Goal: Check status: Verify the current state of an ongoing process or item

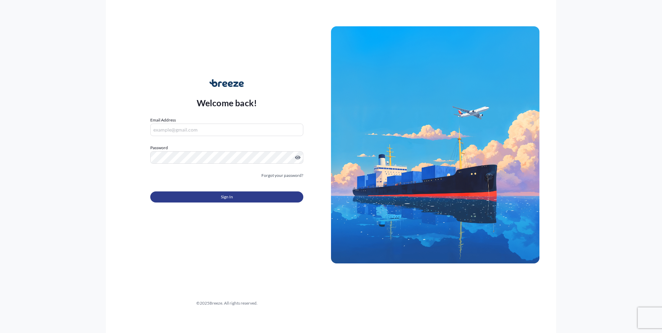
type input "[EMAIL_ADDRESS][DOMAIN_NAME]"
click at [240, 195] on button "Sign In" at bounding box center [226, 197] width 153 height 11
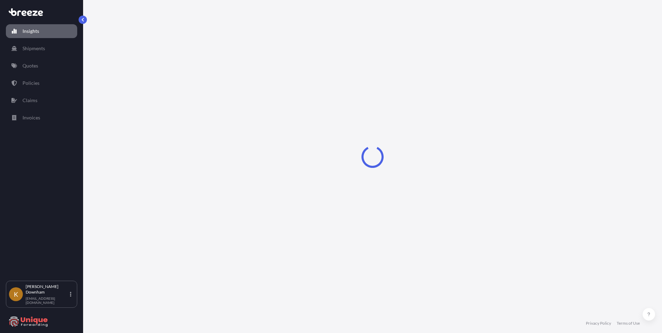
select select "2025"
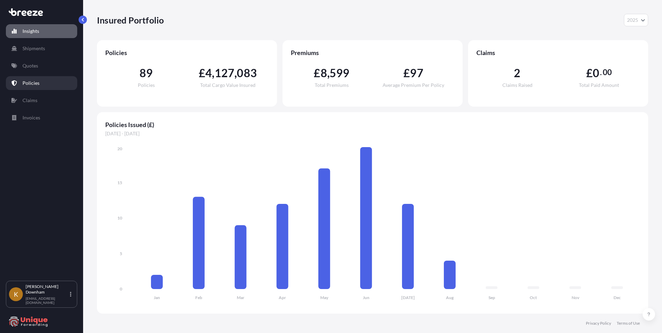
click at [35, 86] on p "Policies" at bounding box center [31, 83] width 17 height 7
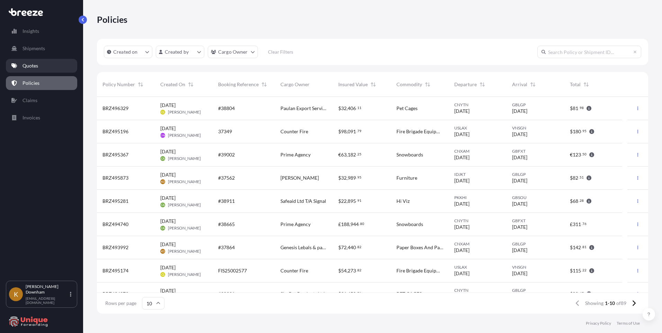
click at [31, 69] on p "Quotes" at bounding box center [31, 65] width 16 height 7
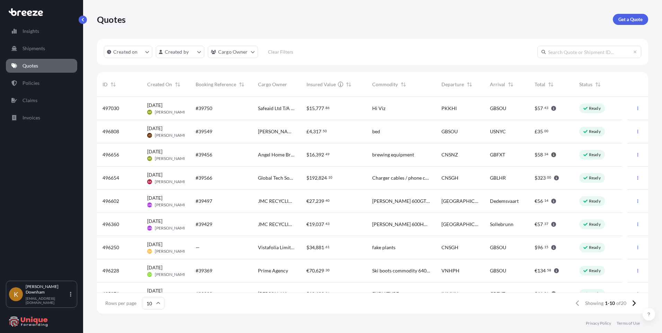
scroll to position [36, 0]
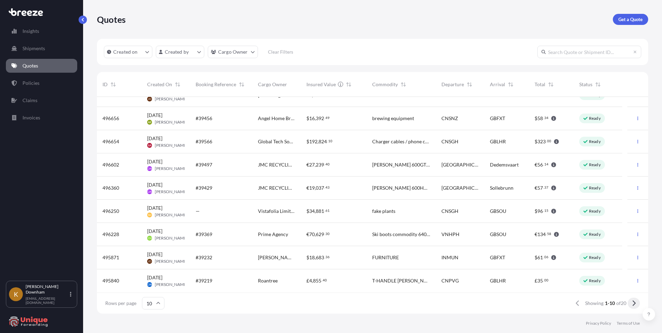
click at [635, 306] on icon at bounding box center [634, 303] width 4 height 6
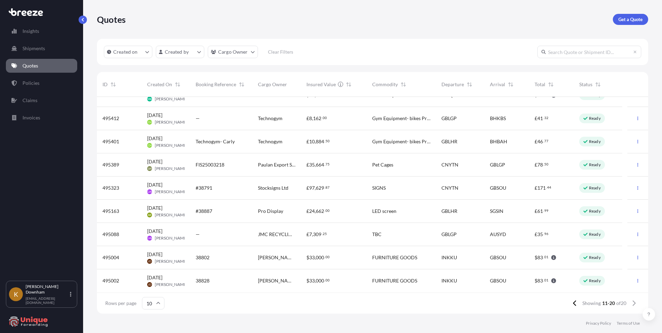
click at [239, 160] on div "FIS25003218" at bounding box center [221, 164] width 62 height 23
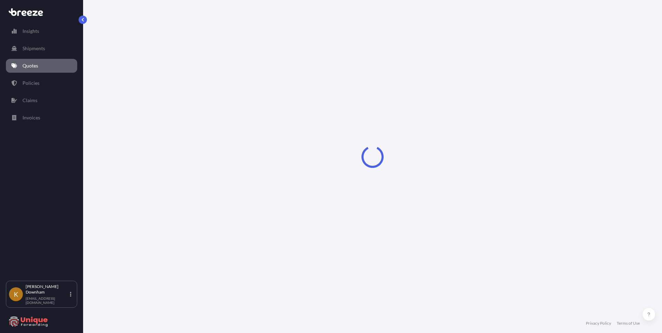
select select "Sea"
select select "Road"
select select "1"
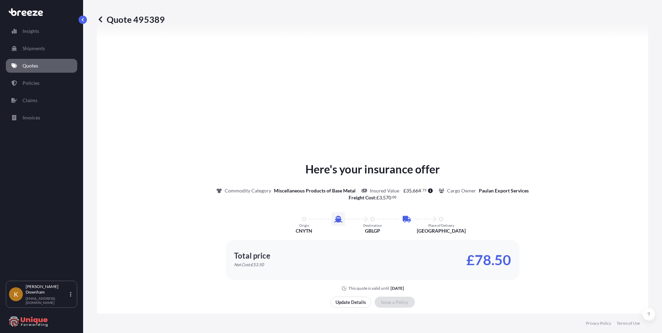
scroll to position [826, 0]
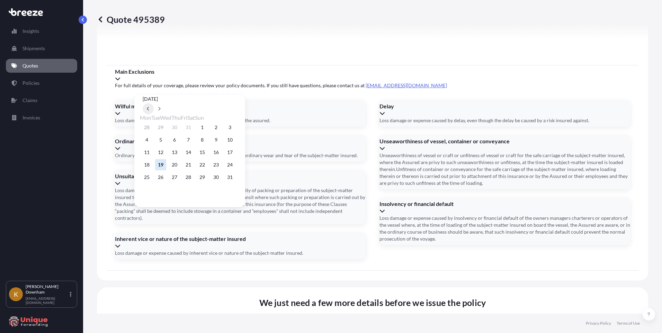
click at [150, 107] on icon at bounding box center [148, 109] width 3 height 4
click at [179, 180] on button "30" at bounding box center [174, 177] width 11 height 11
type input "[DATE]"
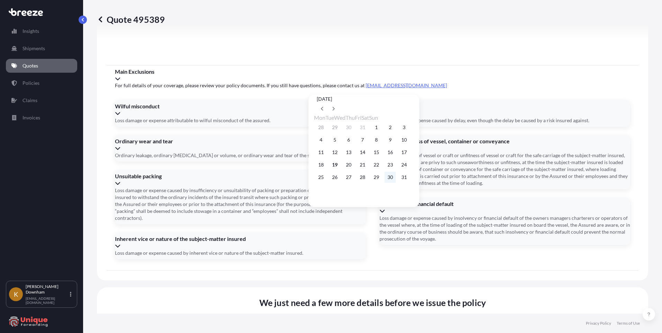
click at [396, 182] on button "30" at bounding box center [390, 177] width 11 height 11
type input "[DATE]"
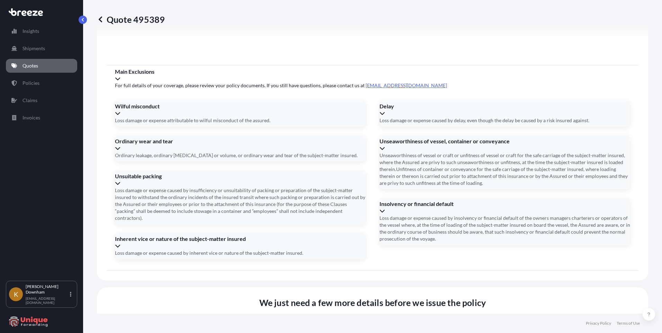
click at [148, 100] on div "Quote 495389 Route Details Cover door to port - Add loading place Place of load…" at bounding box center [372, 157] width 579 height 314
paste input "UETU7292164"
type input "UETU7292164"
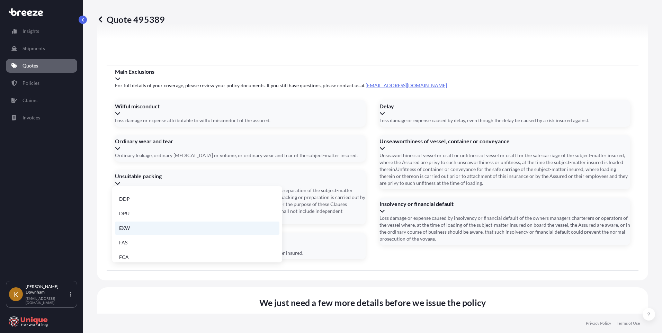
scroll to position [88, 0]
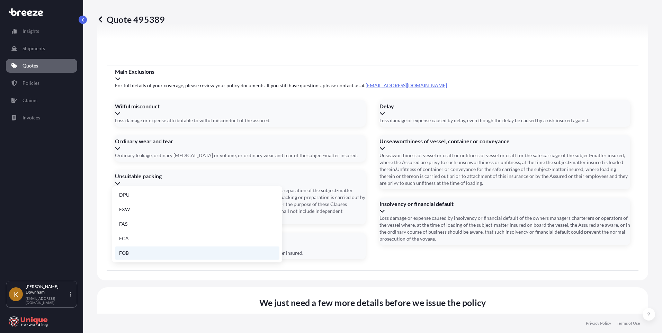
click at [136, 254] on li "FOB" at bounding box center [197, 253] width 165 height 13
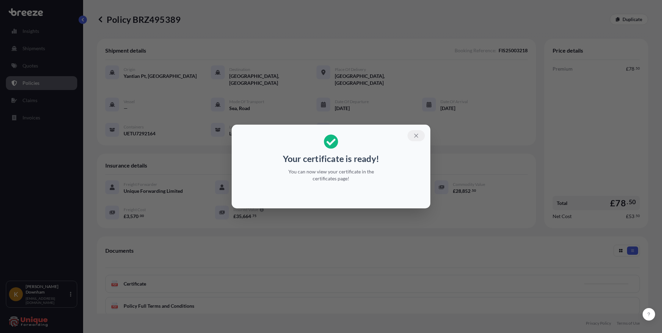
click at [416, 135] on icon "button" at bounding box center [416, 136] width 6 height 6
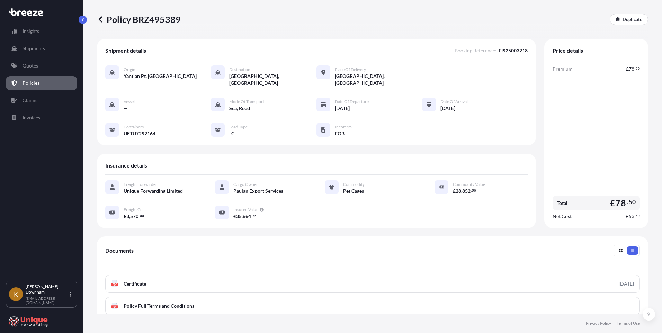
click at [321, 280] on link "PDF Certificate [DATE]" at bounding box center [372, 284] width 535 height 18
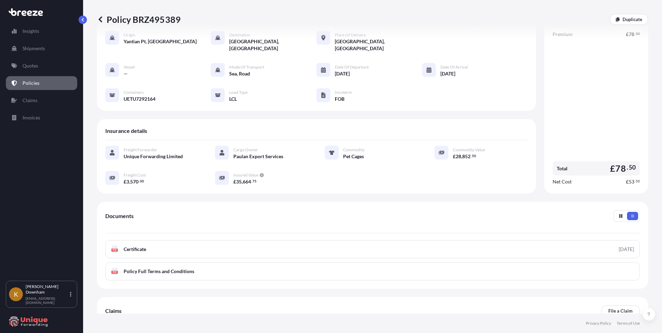
scroll to position [77, 0]
